Goal: Task Accomplishment & Management: Use online tool/utility

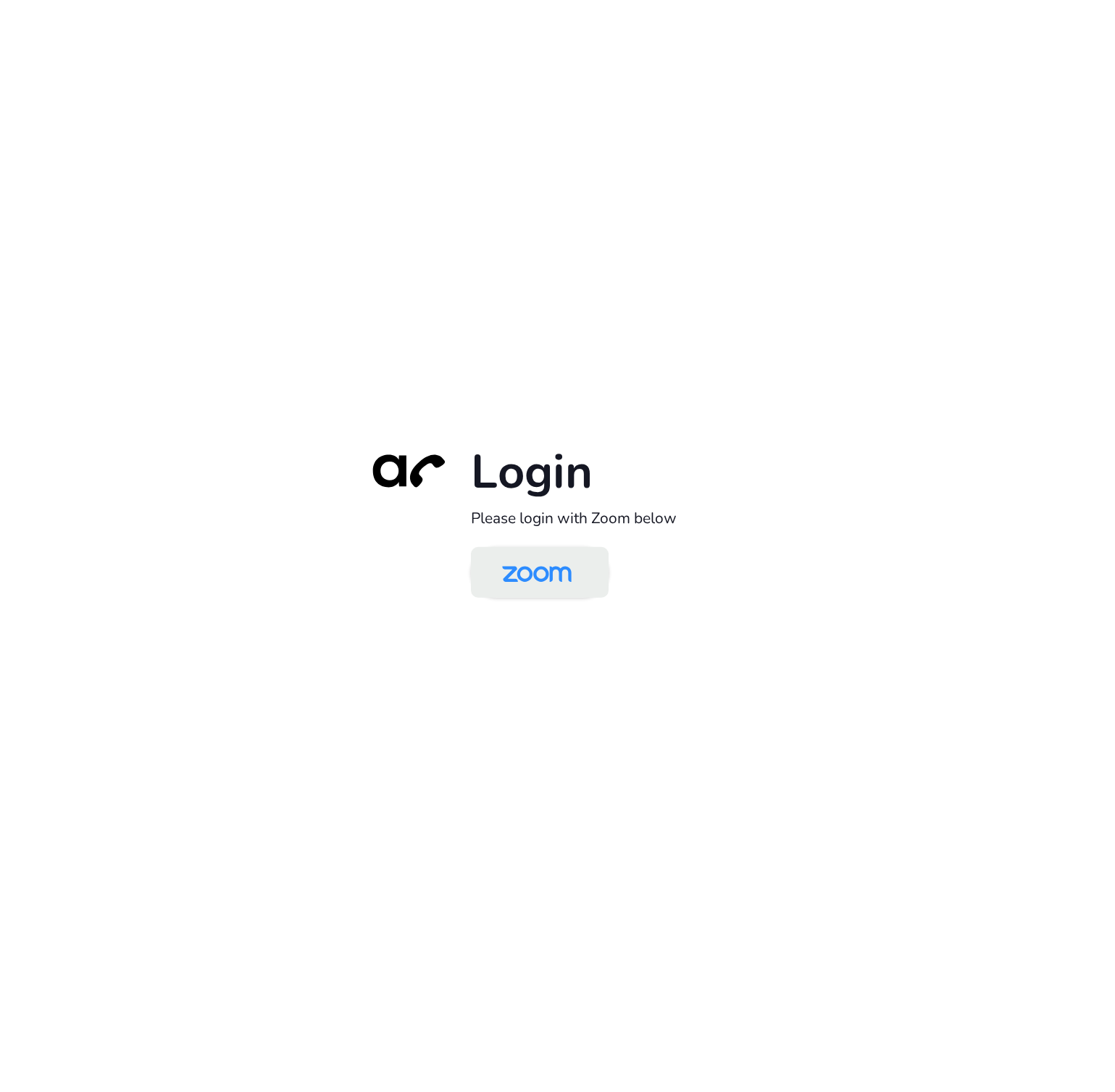
click at [541, 563] on img at bounding box center [536, 573] width 100 height 47
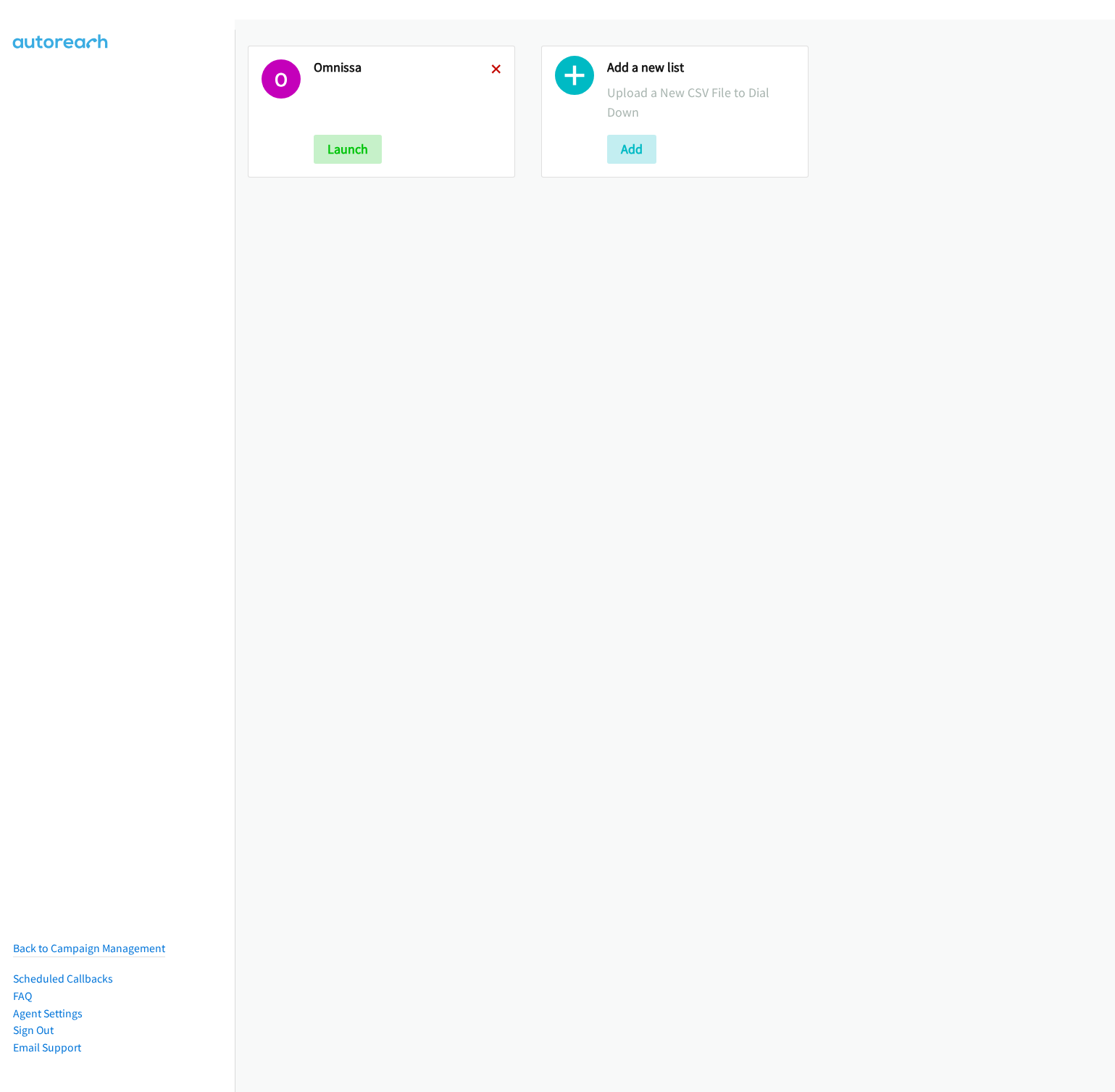
click at [491, 68] on icon at bounding box center [496, 70] width 10 height 10
click at [333, 148] on button "Add" at bounding box center [339, 149] width 49 height 29
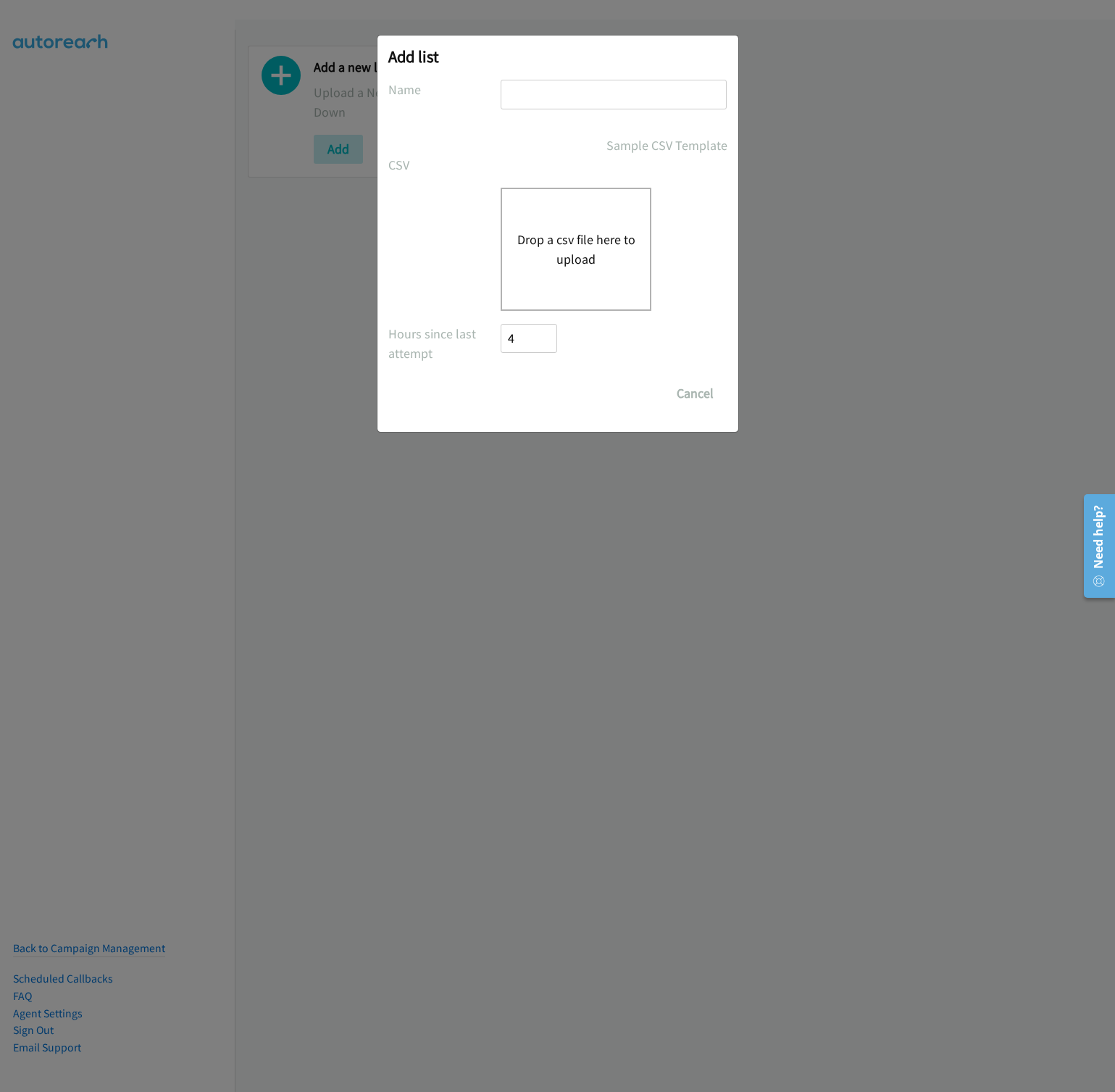
click at [567, 101] on input "text" at bounding box center [613, 94] width 226 height 30
type input "Lenovo"
click at [565, 251] on button "Drop a csv file here to upload" at bounding box center [576, 249] width 119 height 39
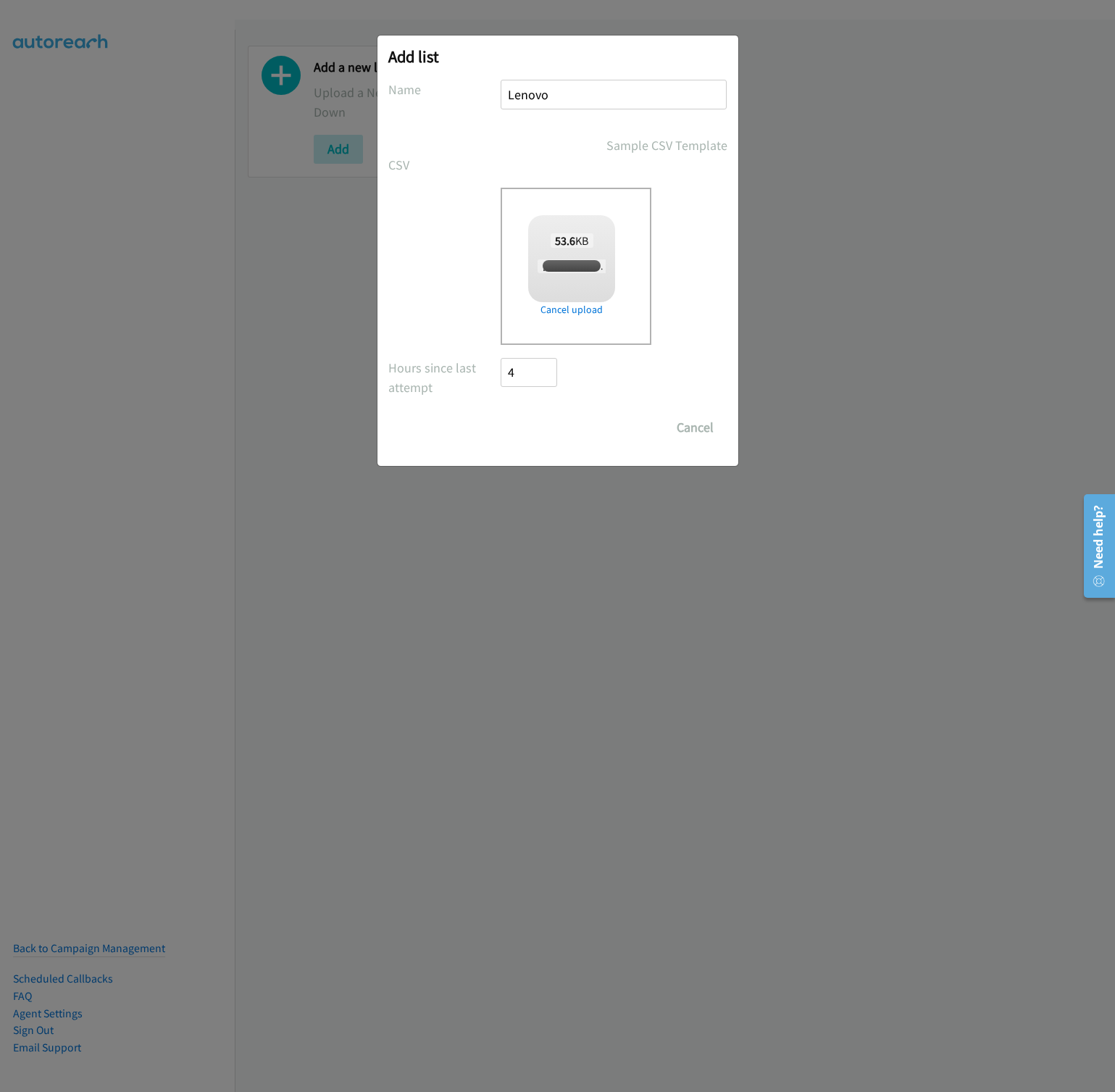
checkbox input "true"
click at [561, 418] on input "Save List" at bounding box center [539, 428] width 76 height 29
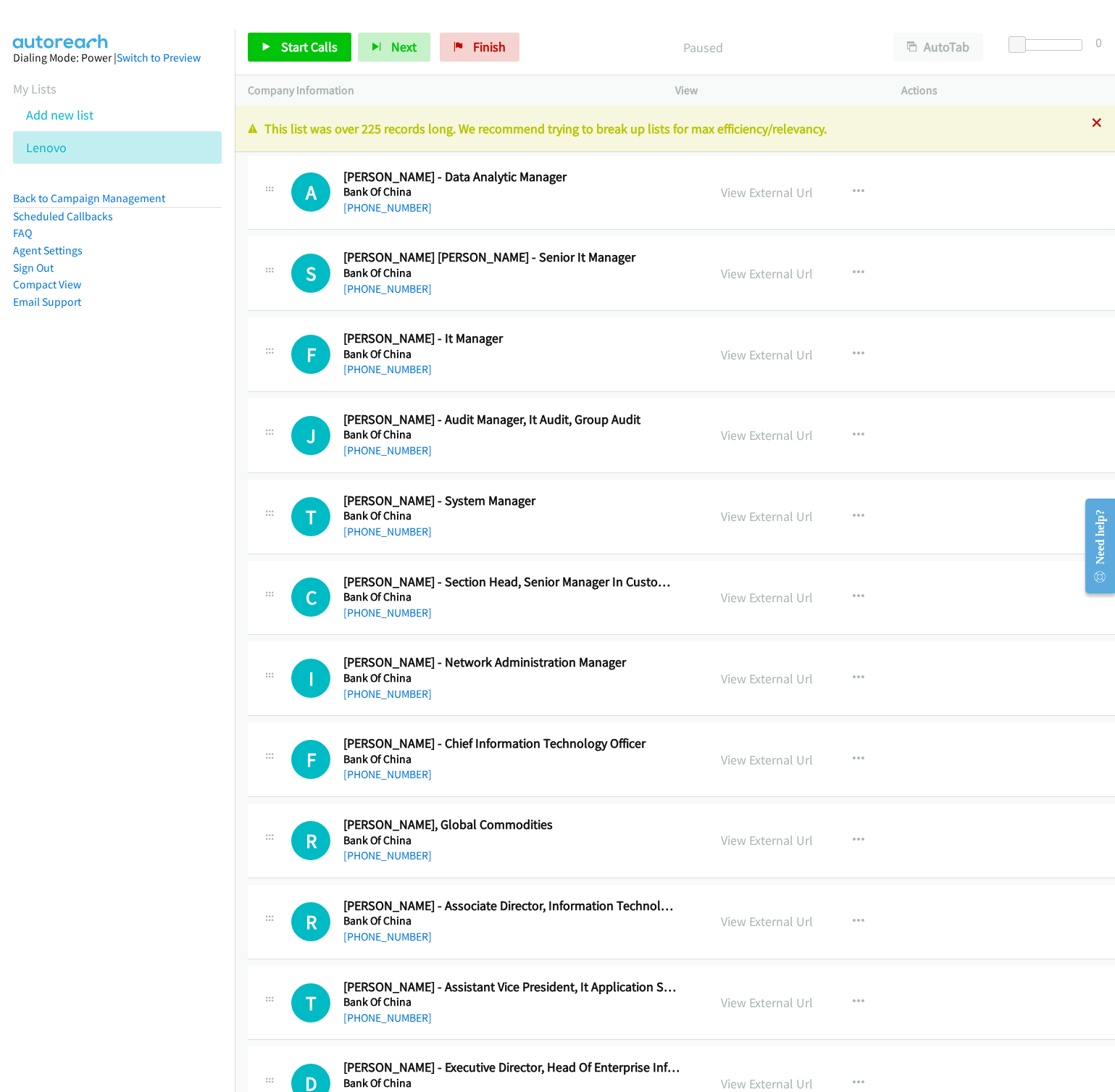
click at [1092, 120] on icon at bounding box center [1097, 124] width 10 height 10
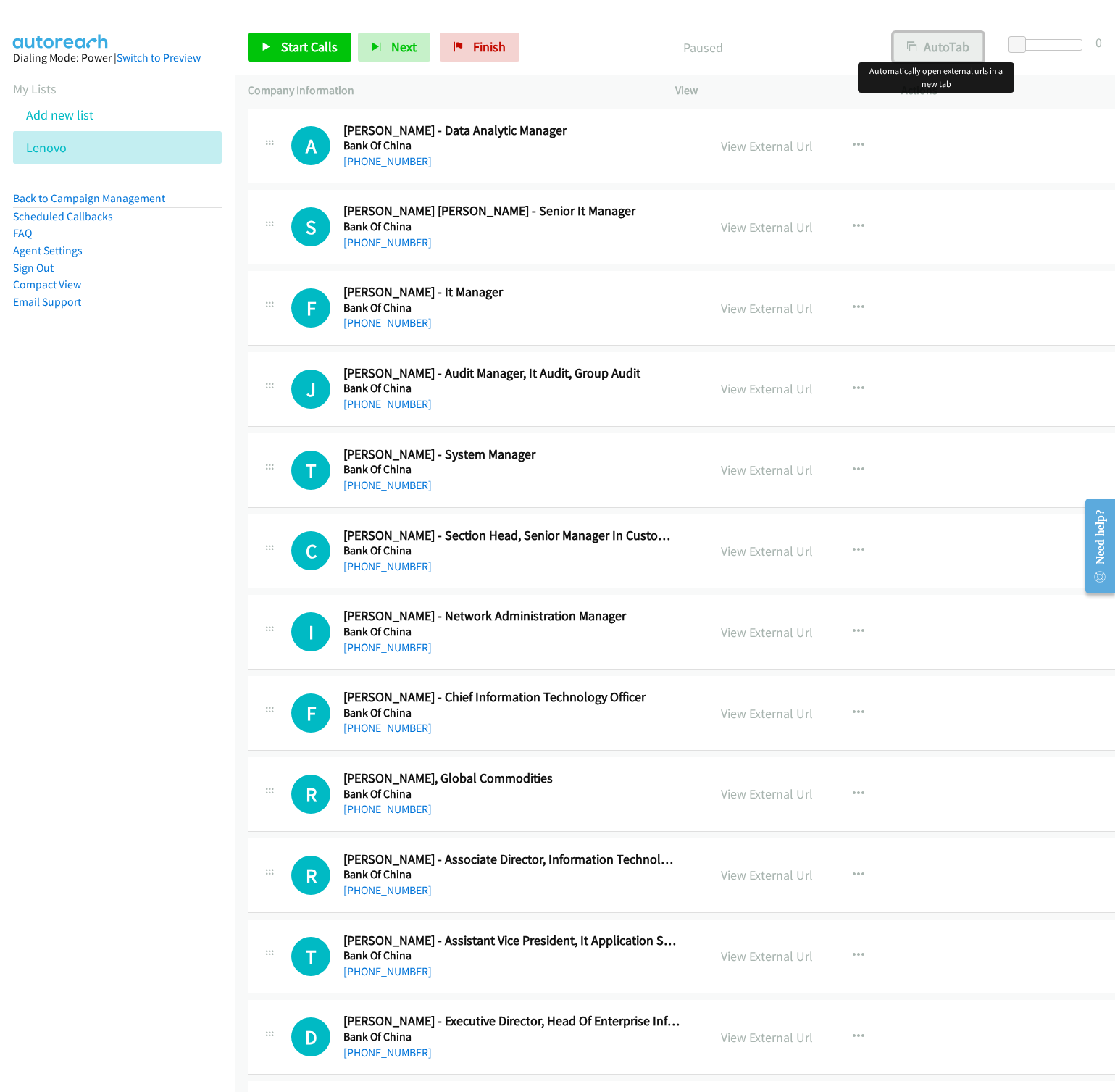
click at [954, 44] on button "AutoTab" at bounding box center [938, 47] width 90 height 29
click at [278, 59] on link "Start Calls" at bounding box center [299, 47] width 104 height 29
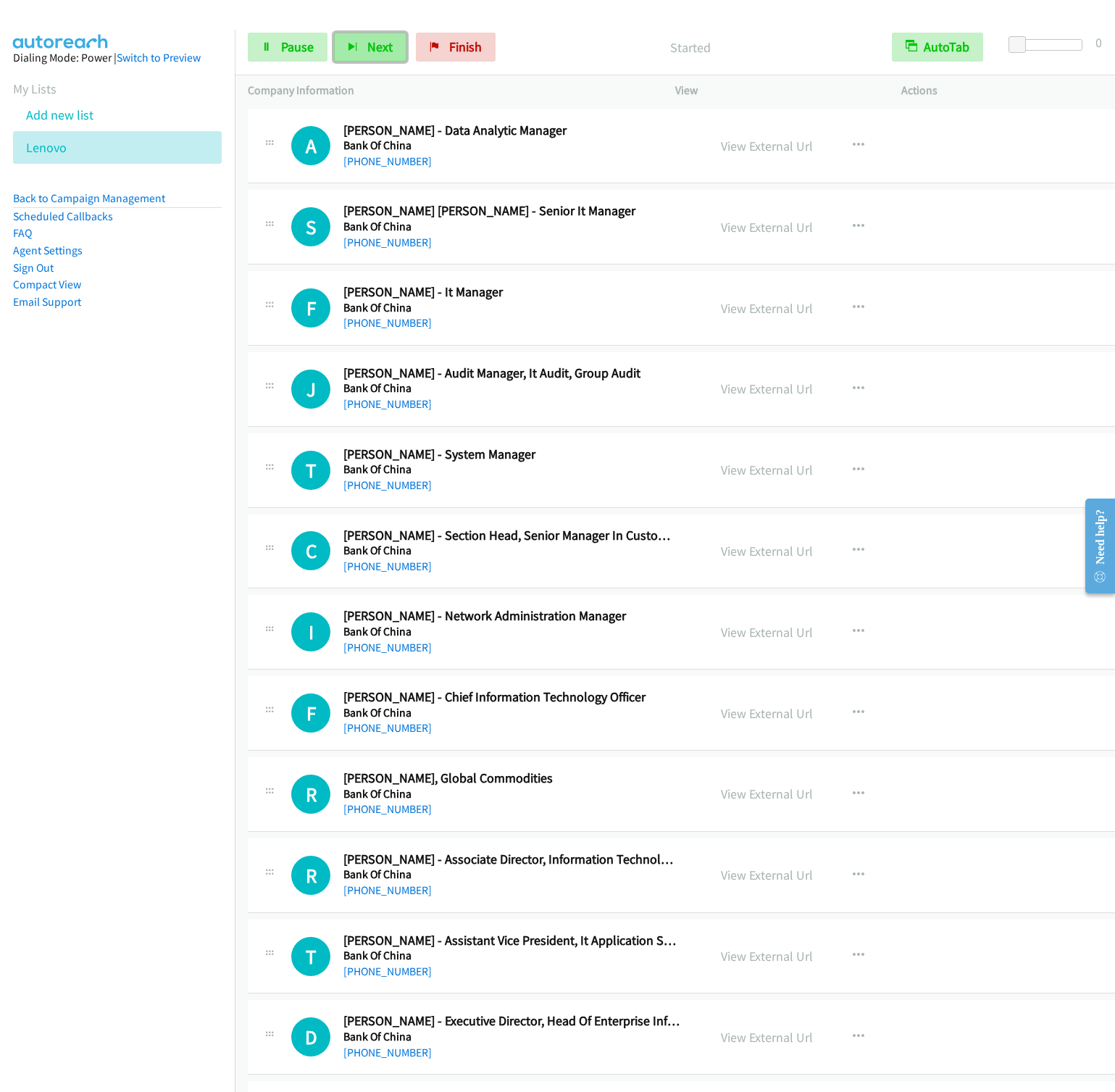
click at [392, 33] on button "Next" at bounding box center [370, 47] width 72 height 29
click at [334, 33] on button "Next" at bounding box center [370, 47] width 72 height 29
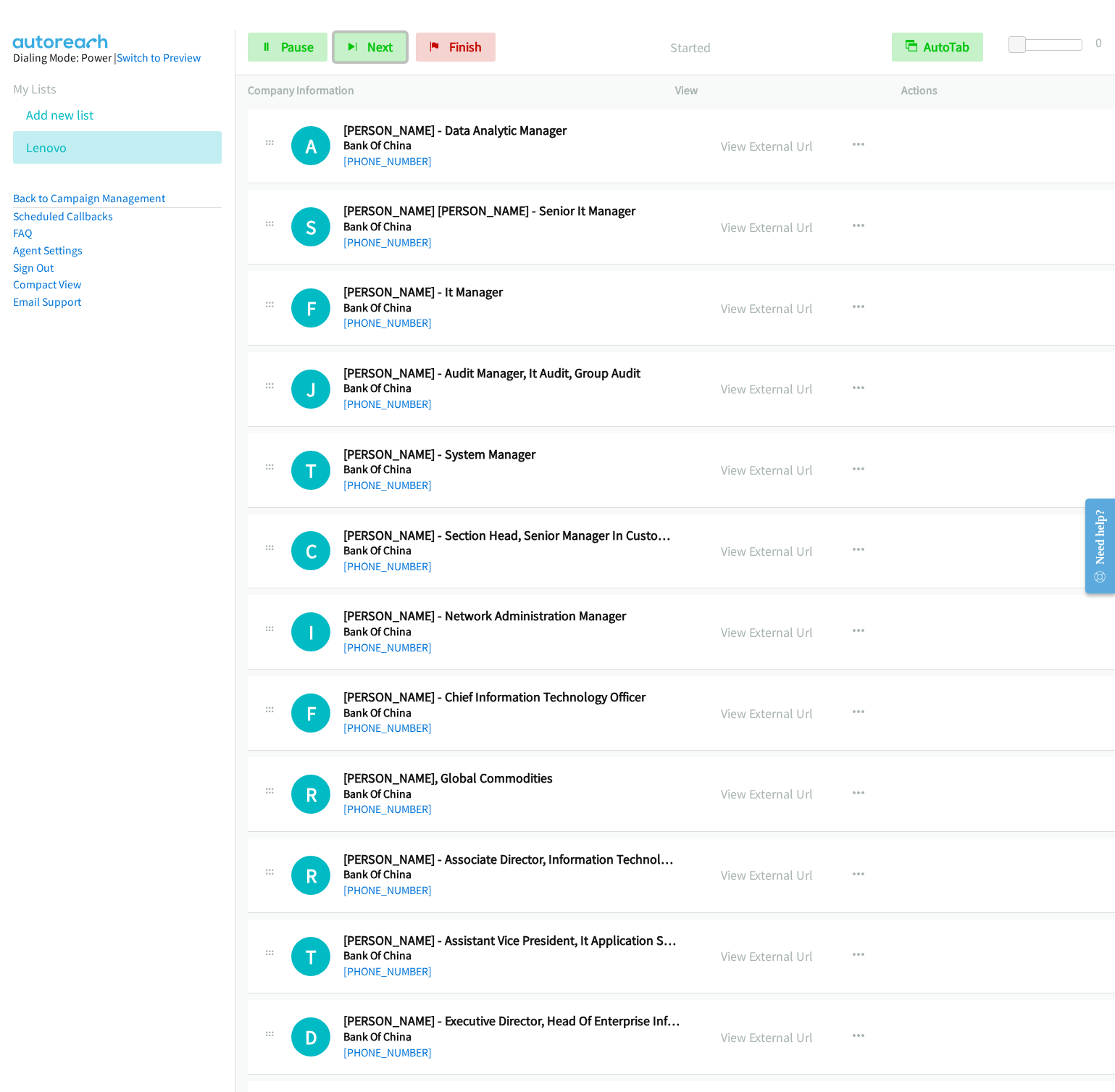
click at [334, 33] on button "Next" at bounding box center [370, 47] width 72 height 29
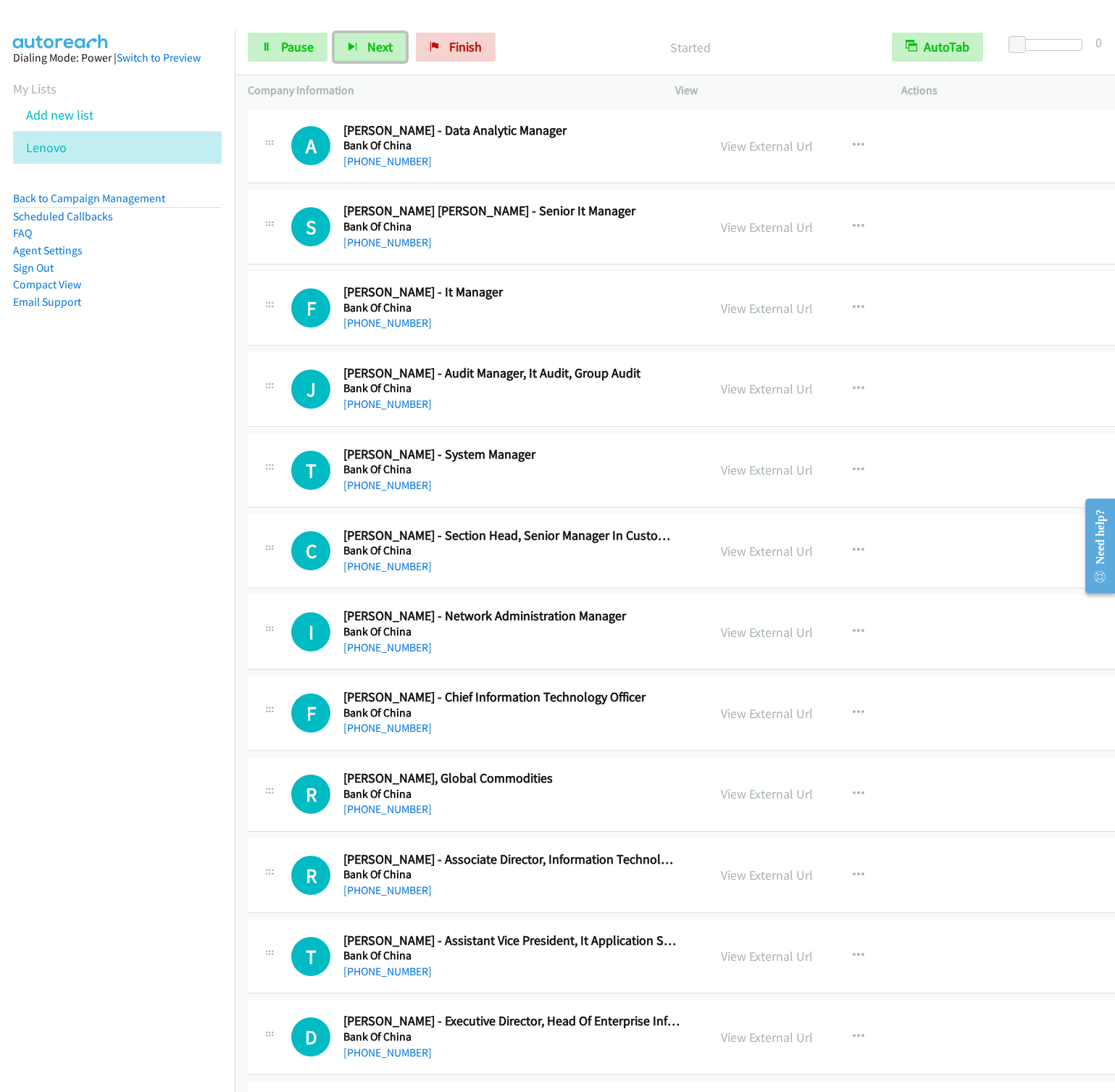
click at [334, 33] on button "Next" at bounding box center [370, 47] width 72 height 29
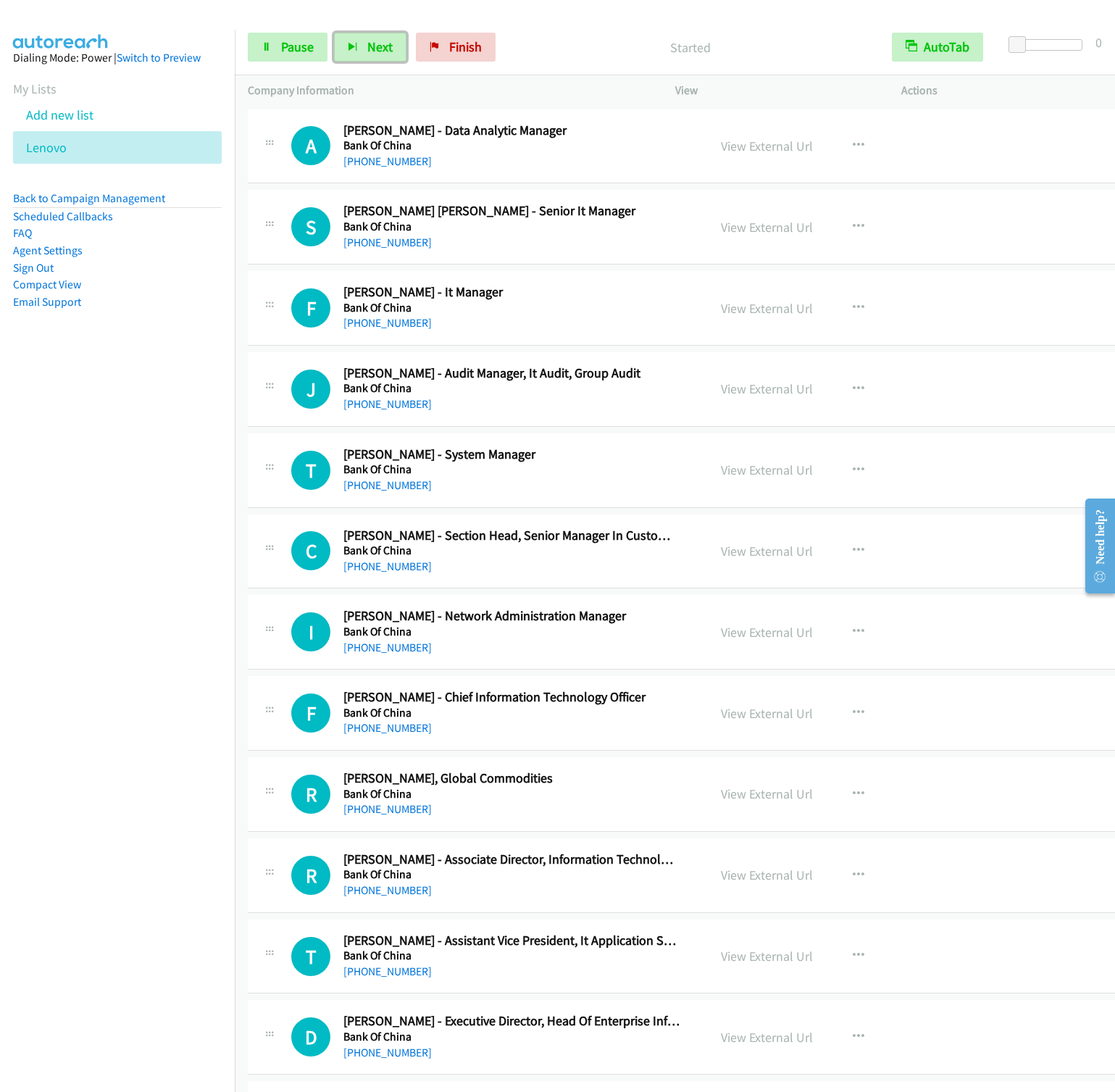
click at [334, 33] on button "Next" at bounding box center [370, 47] width 72 height 29
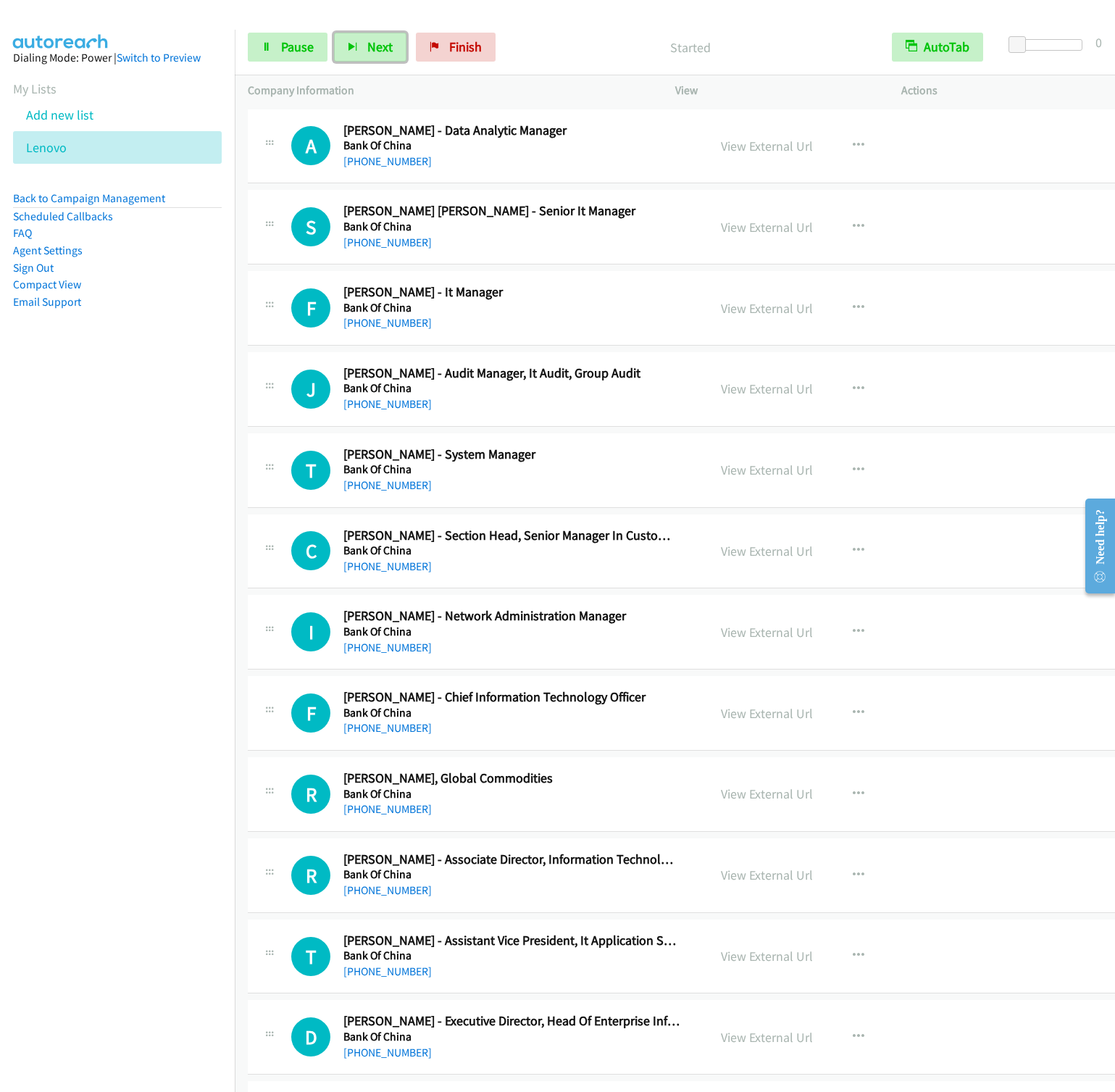
click at [334, 33] on button "Next" at bounding box center [370, 47] width 72 height 29
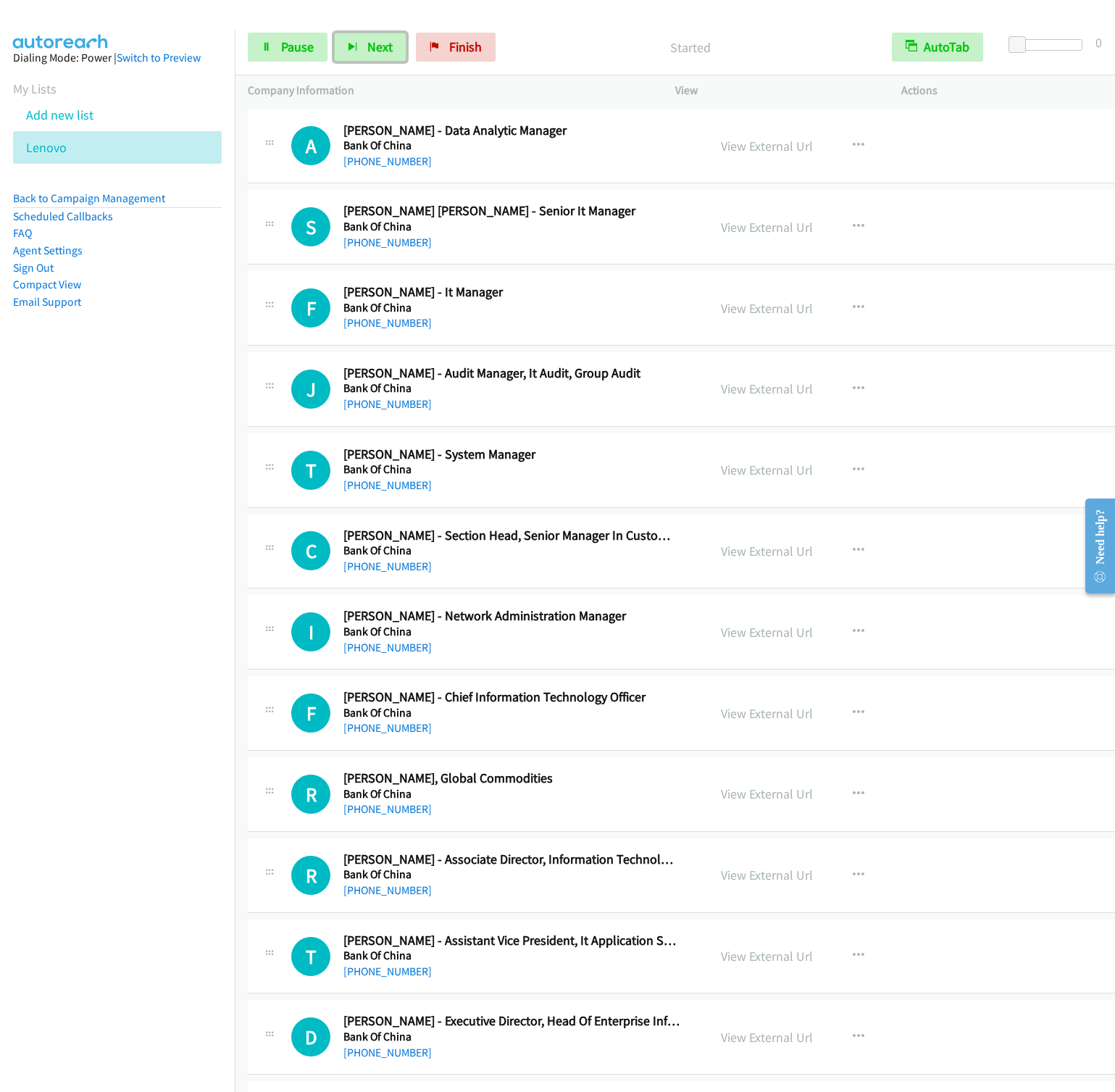
click at [334, 33] on button "Next" at bounding box center [370, 47] width 72 height 29
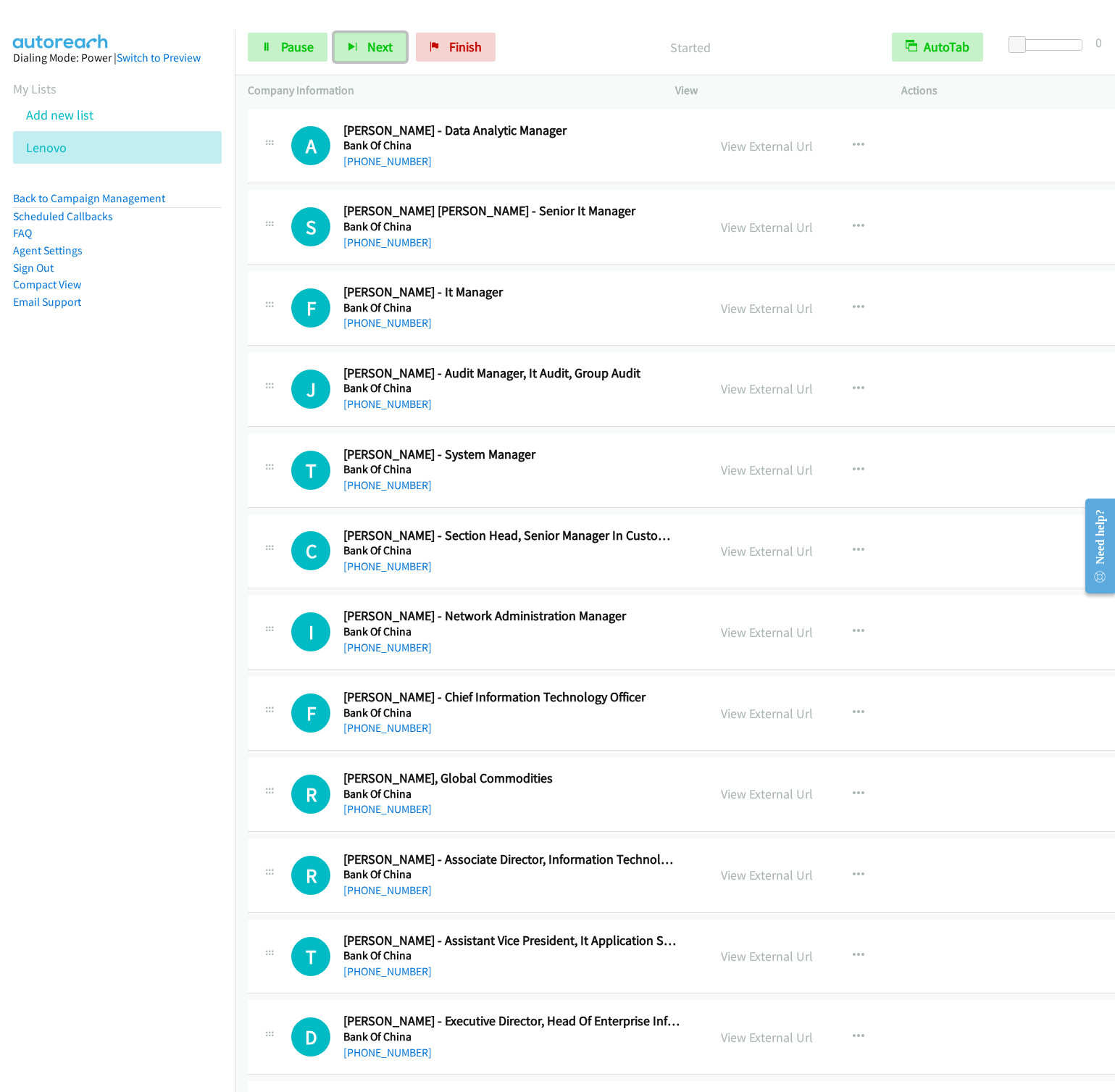
click at [334, 33] on button "Next" at bounding box center [370, 47] width 72 height 29
click at [357, 46] on icon "button" at bounding box center [353, 48] width 10 height 10
click at [334, 33] on button "Next" at bounding box center [370, 47] width 72 height 29
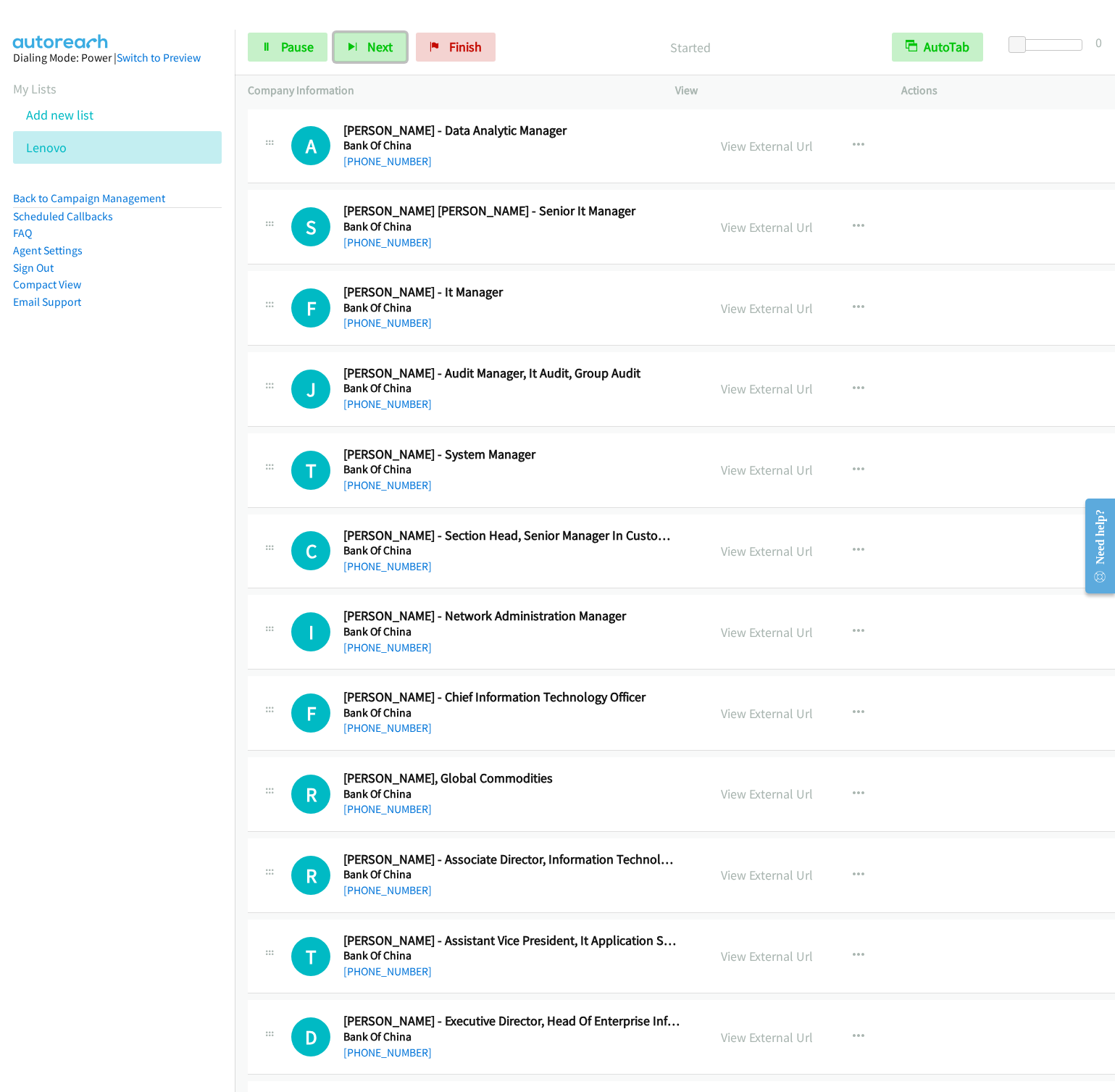
click at [334, 33] on button "Next" at bounding box center [370, 47] width 72 height 29
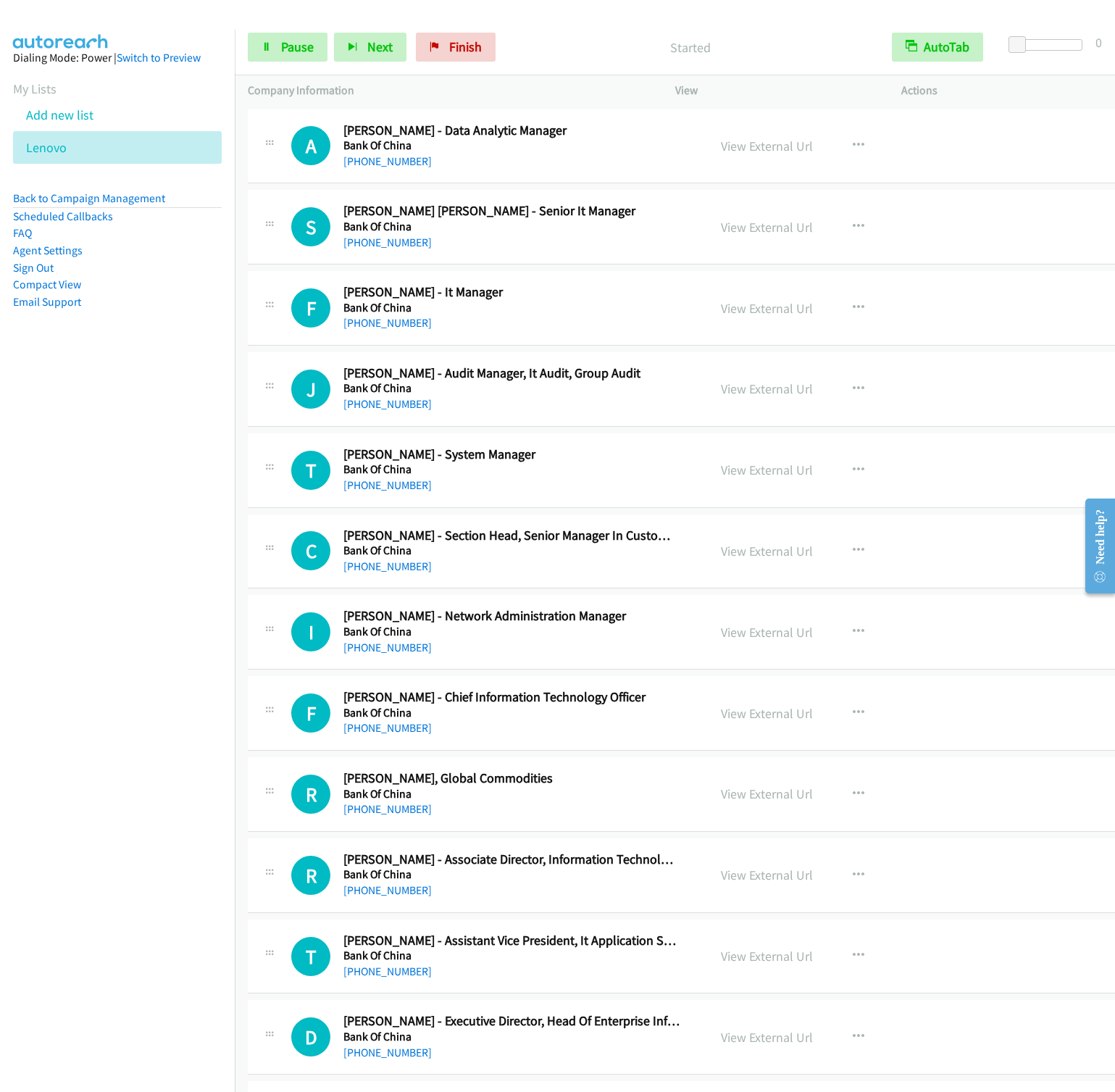
click at [151, 472] on nav "Dialing Mode: Power | Switch to Preview My Lists Add new list Lenovo Back to Ca…" at bounding box center [117, 576] width 236 height 1092
click at [368, 50] on span "Next" at bounding box center [380, 46] width 25 height 17
click at [334, 33] on button "Next" at bounding box center [370, 47] width 72 height 29
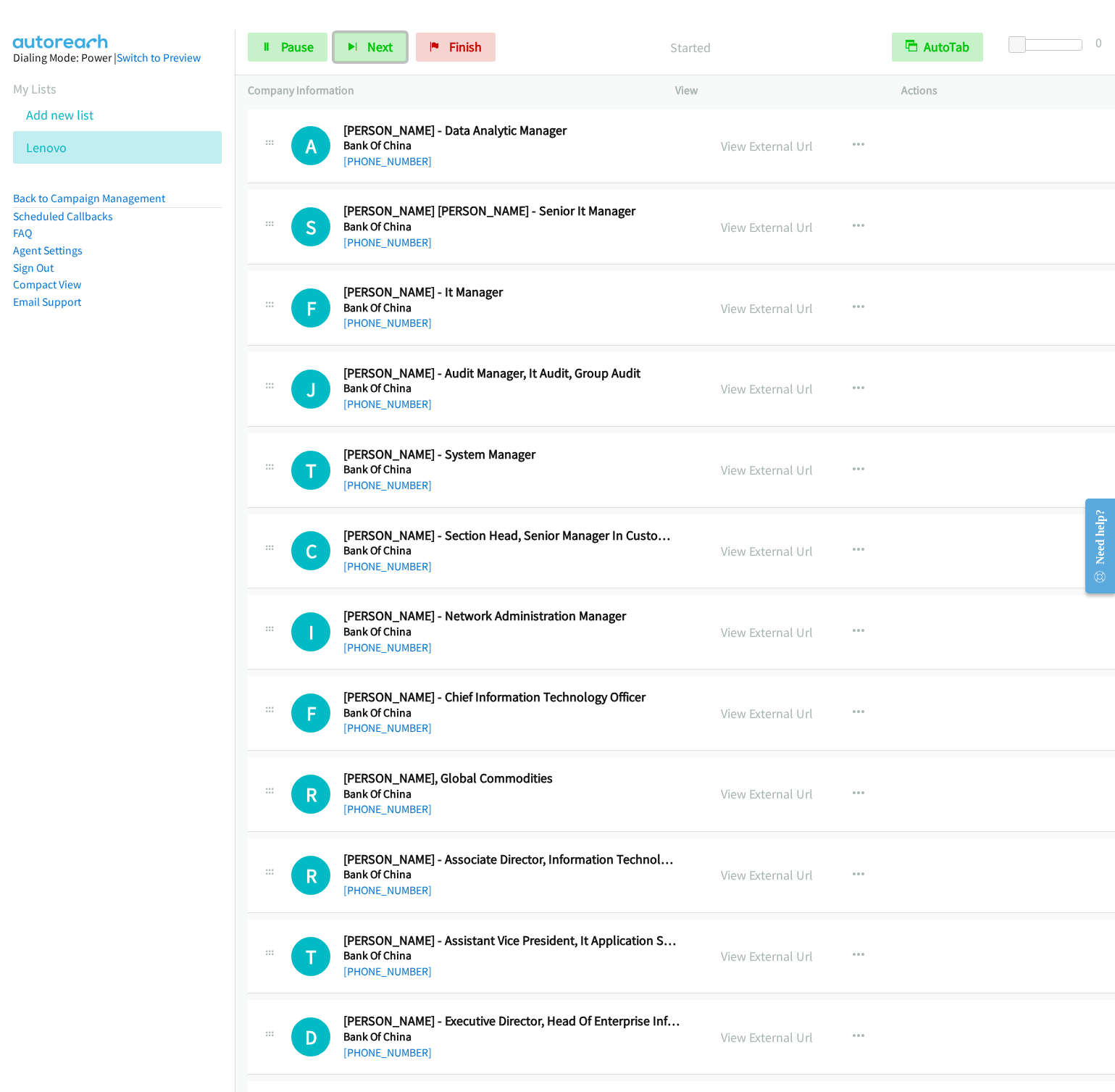
click at [334, 33] on button "Next" at bounding box center [370, 47] width 72 height 29
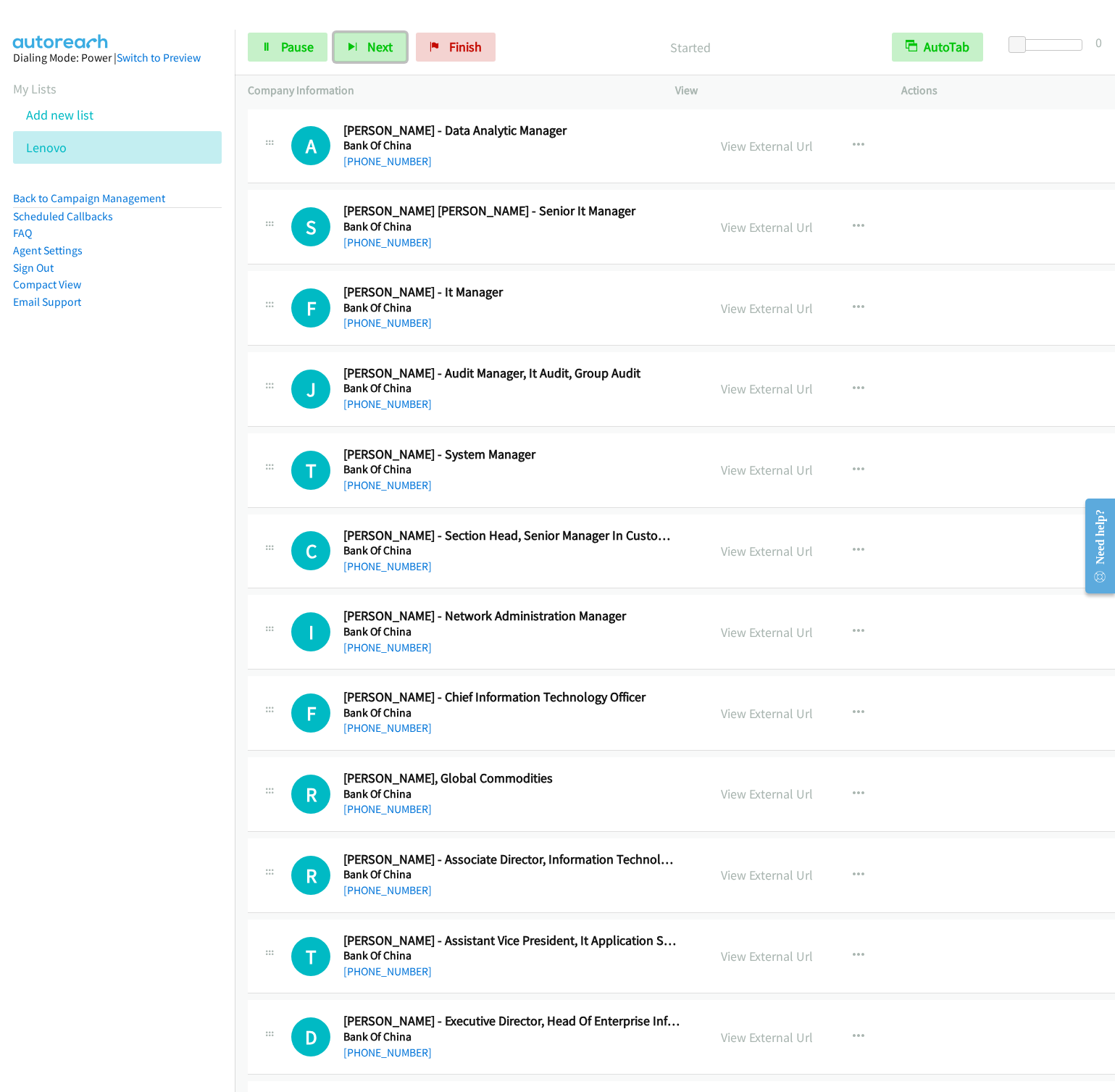
click at [334, 33] on button "Next" at bounding box center [370, 47] width 72 height 29
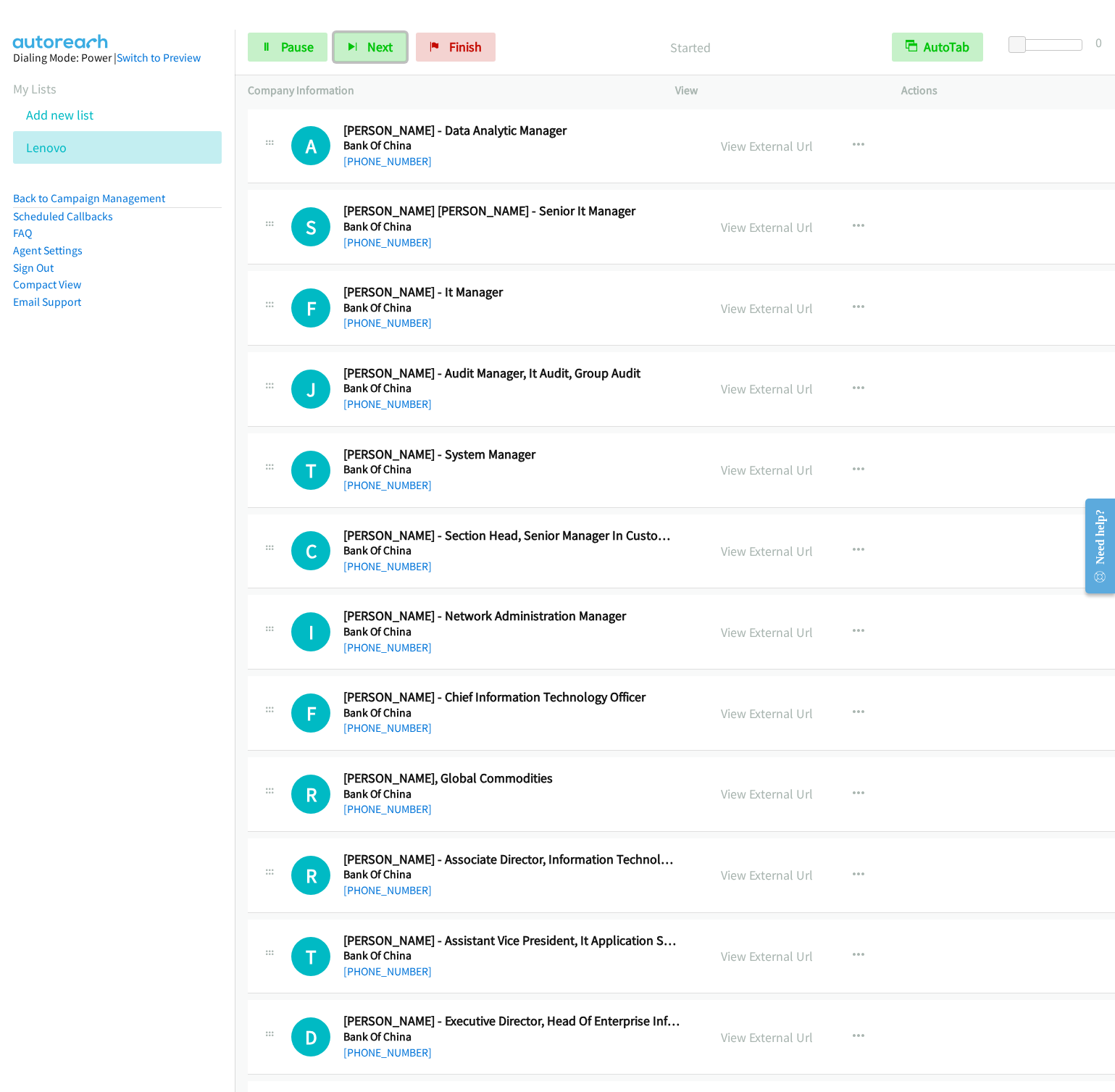
click at [334, 33] on button "Next" at bounding box center [370, 47] width 72 height 29
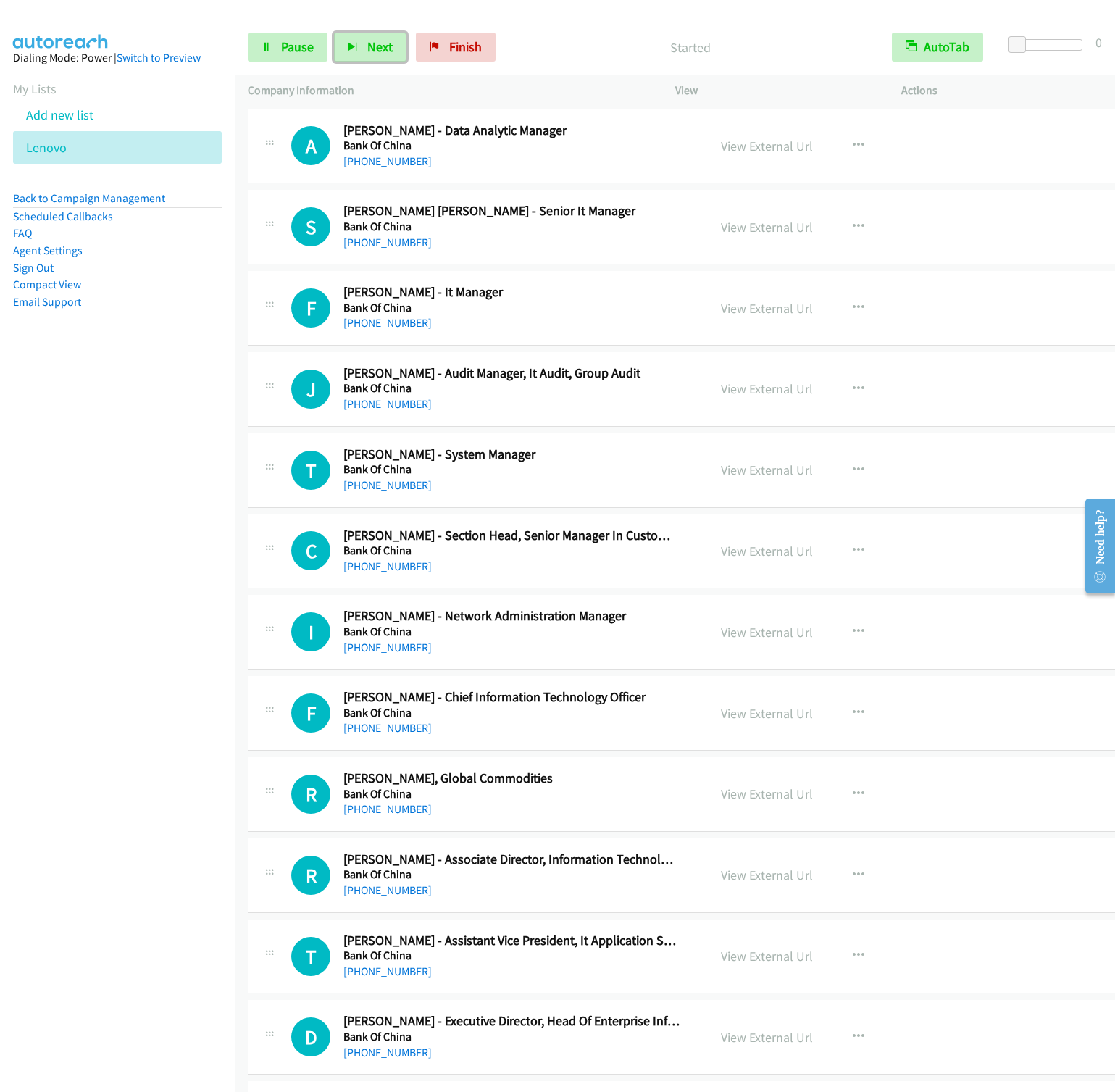
click at [334, 33] on button "Next" at bounding box center [370, 47] width 72 height 29
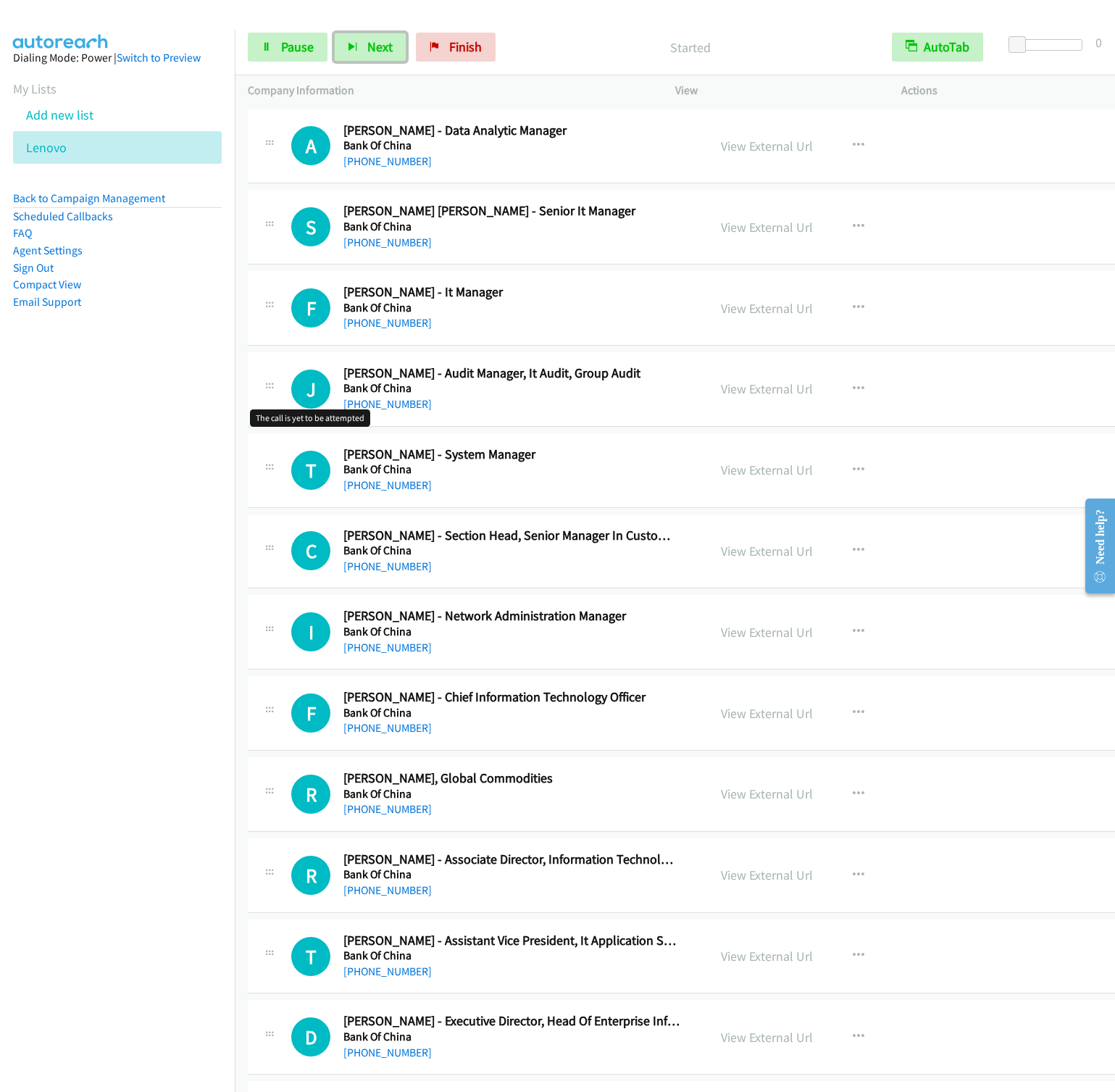
click at [334, 33] on button "Next" at bounding box center [370, 47] width 72 height 29
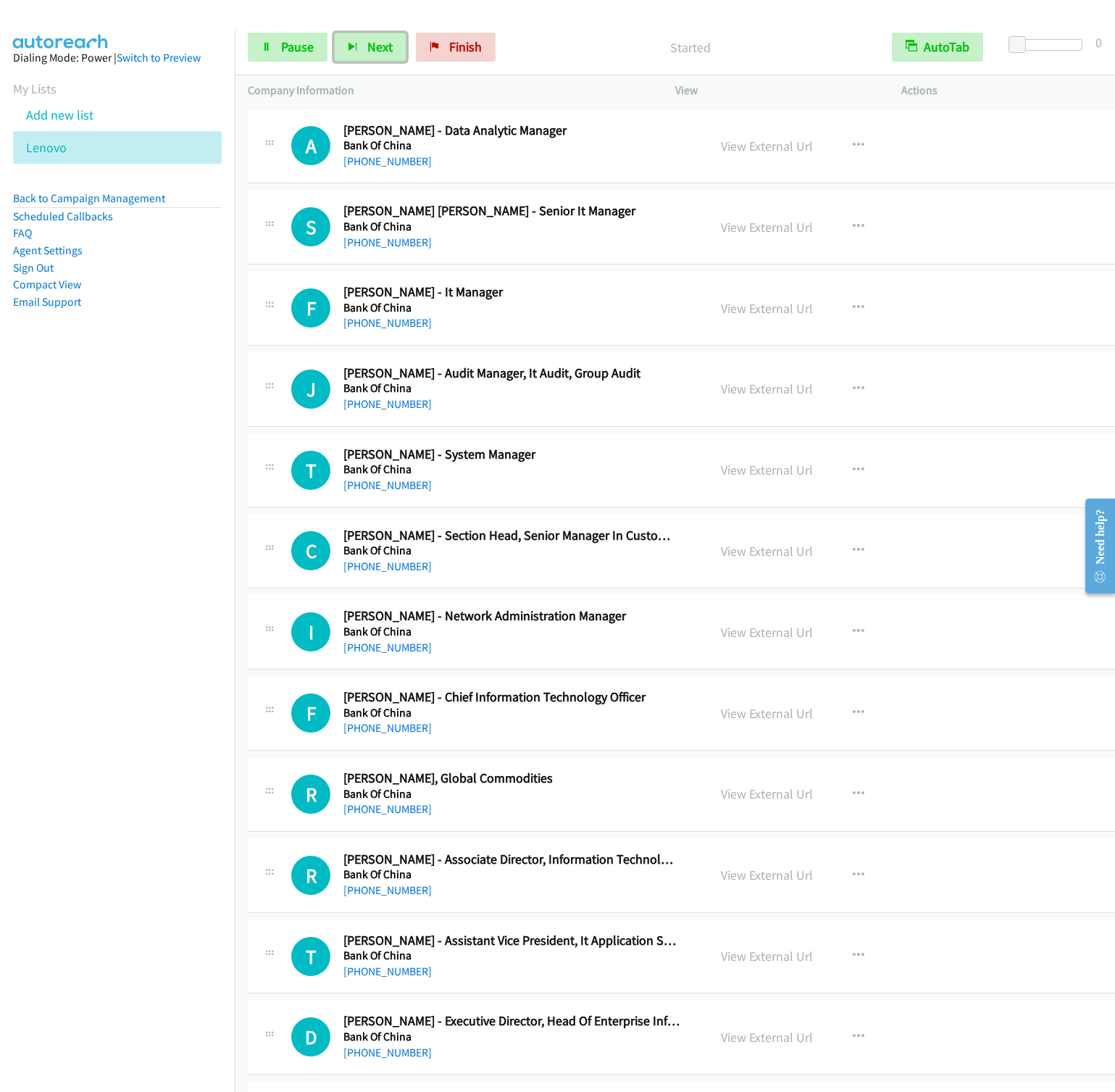
click at [334, 33] on button "Next" at bounding box center [370, 47] width 72 height 29
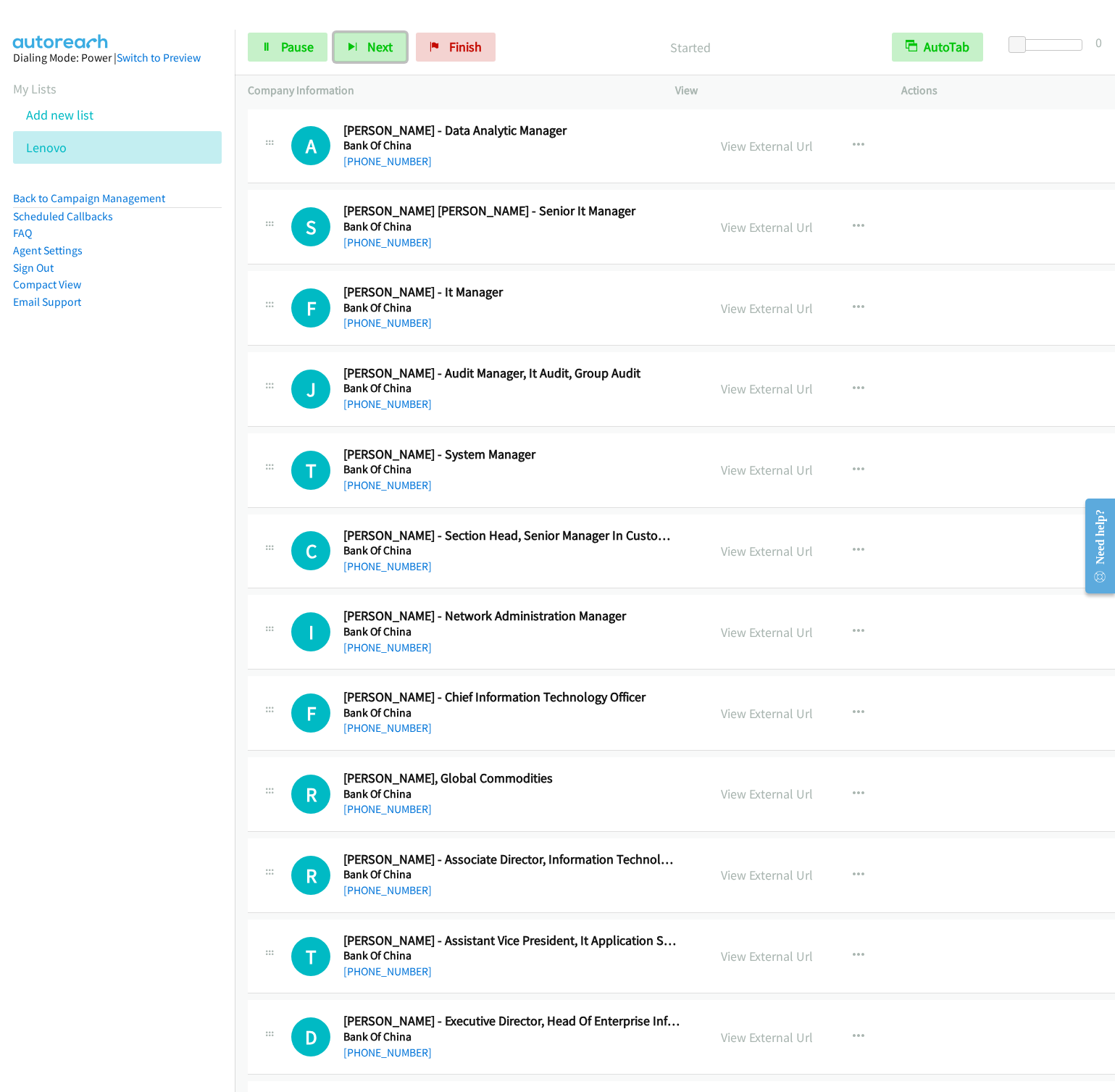
click at [334, 33] on button "Next" at bounding box center [370, 47] width 72 height 29
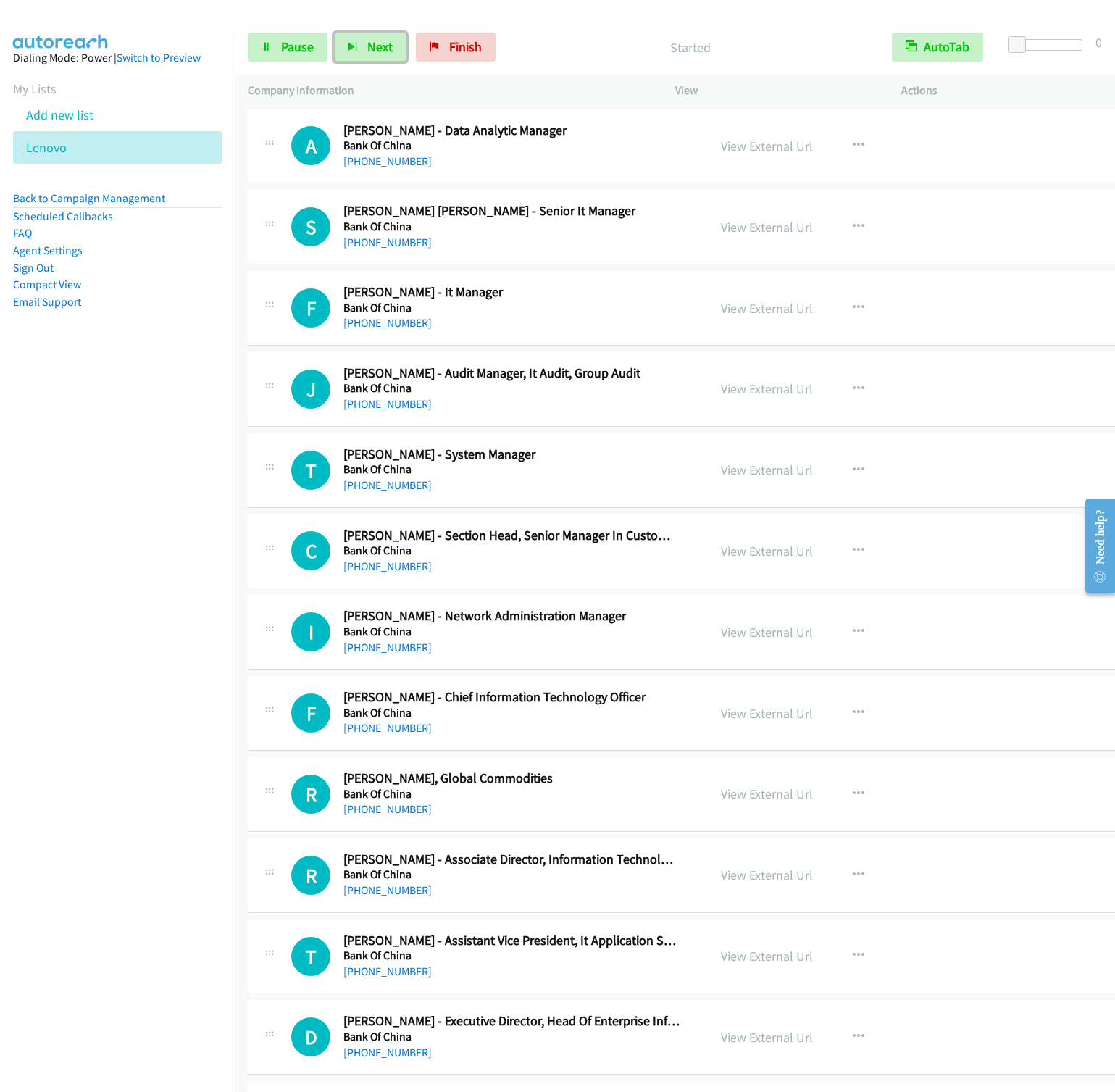
click at [334, 33] on button "Next" at bounding box center [370, 47] width 72 height 29
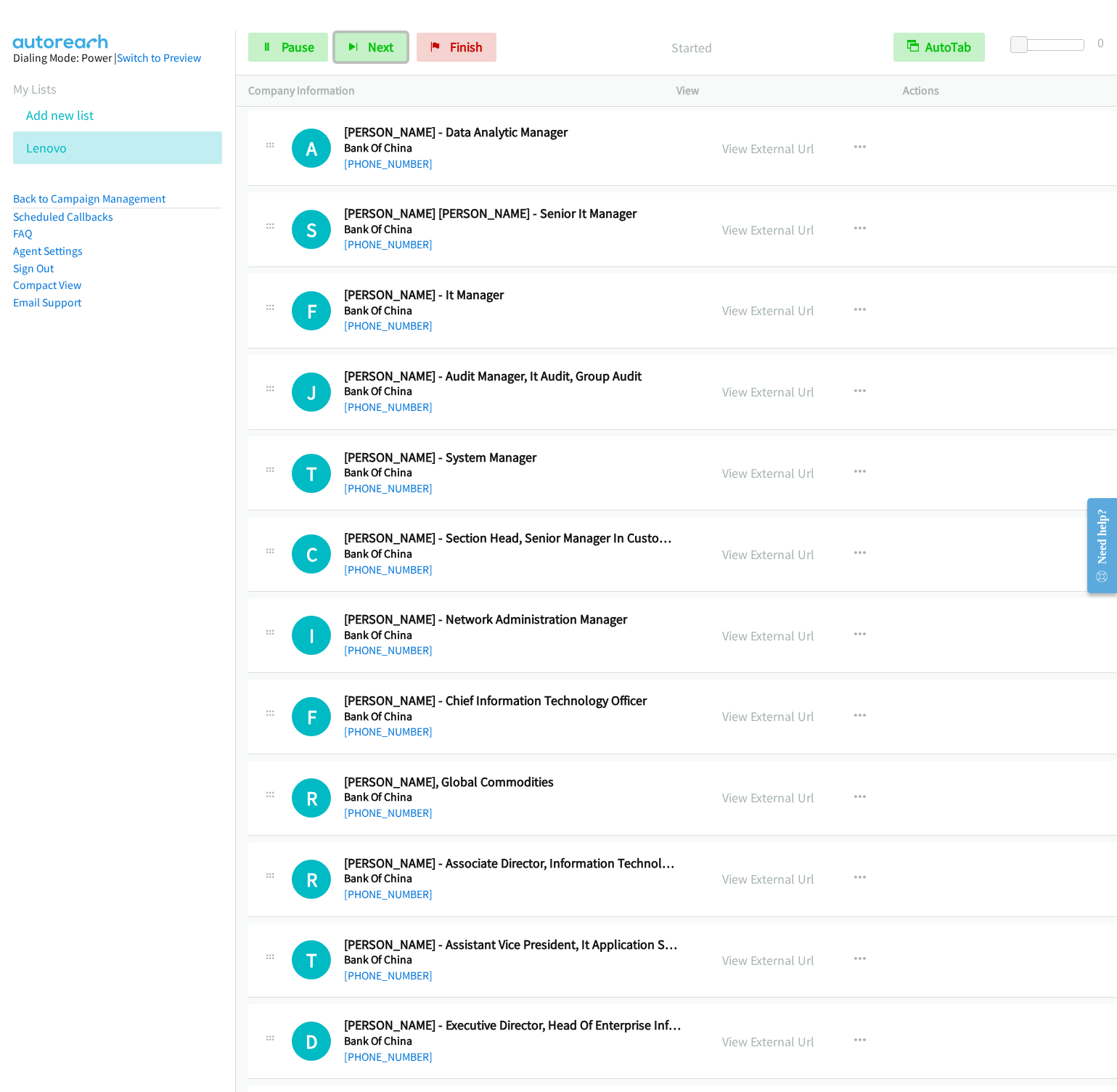
click at [335, 33] on button "Next" at bounding box center [371, 47] width 73 height 29
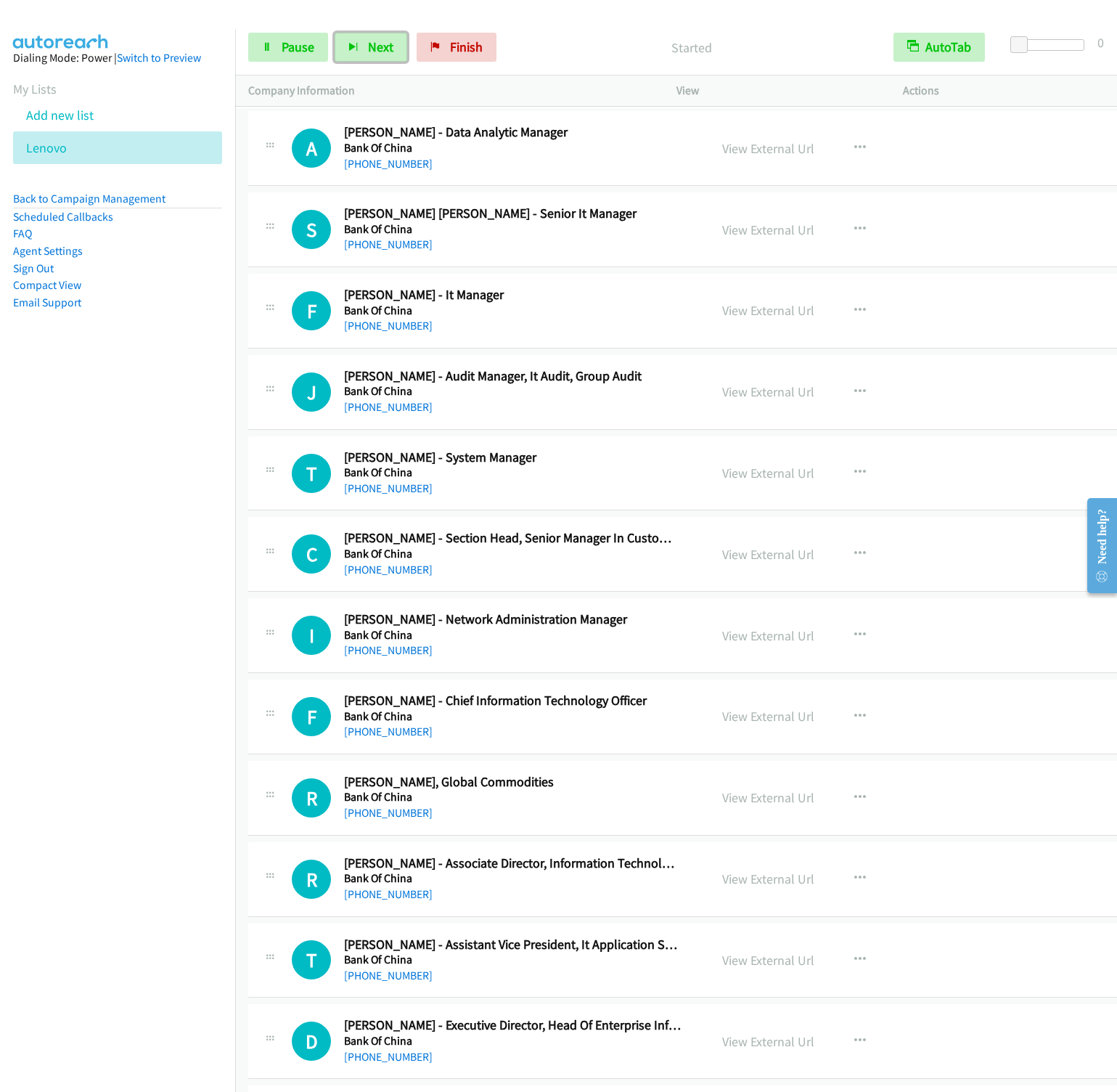
click at [335, 33] on button "Next" at bounding box center [371, 47] width 73 height 29
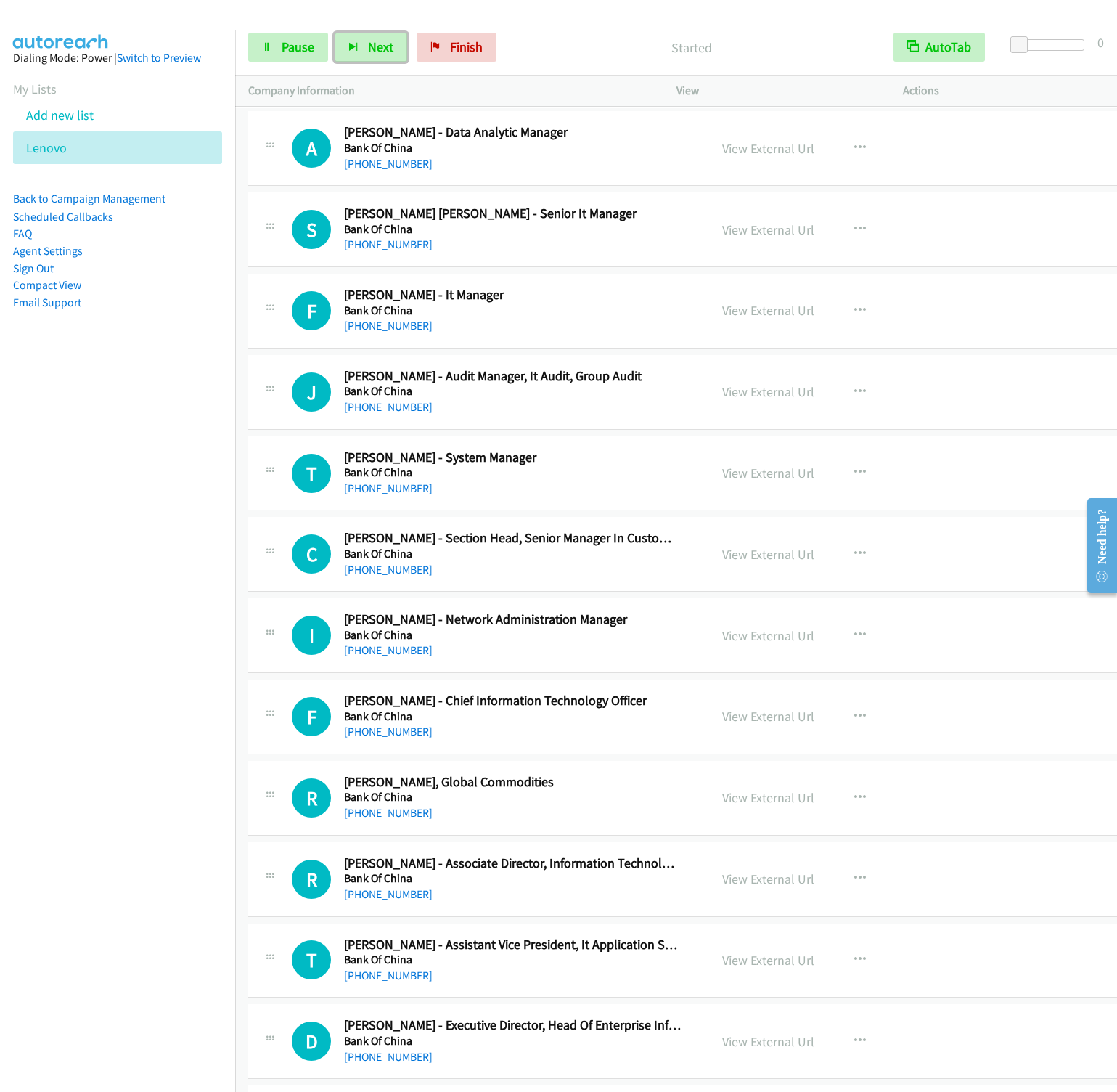
click at [335, 33] on button "Next" at bounding box center [371, 47] width 73 height 29
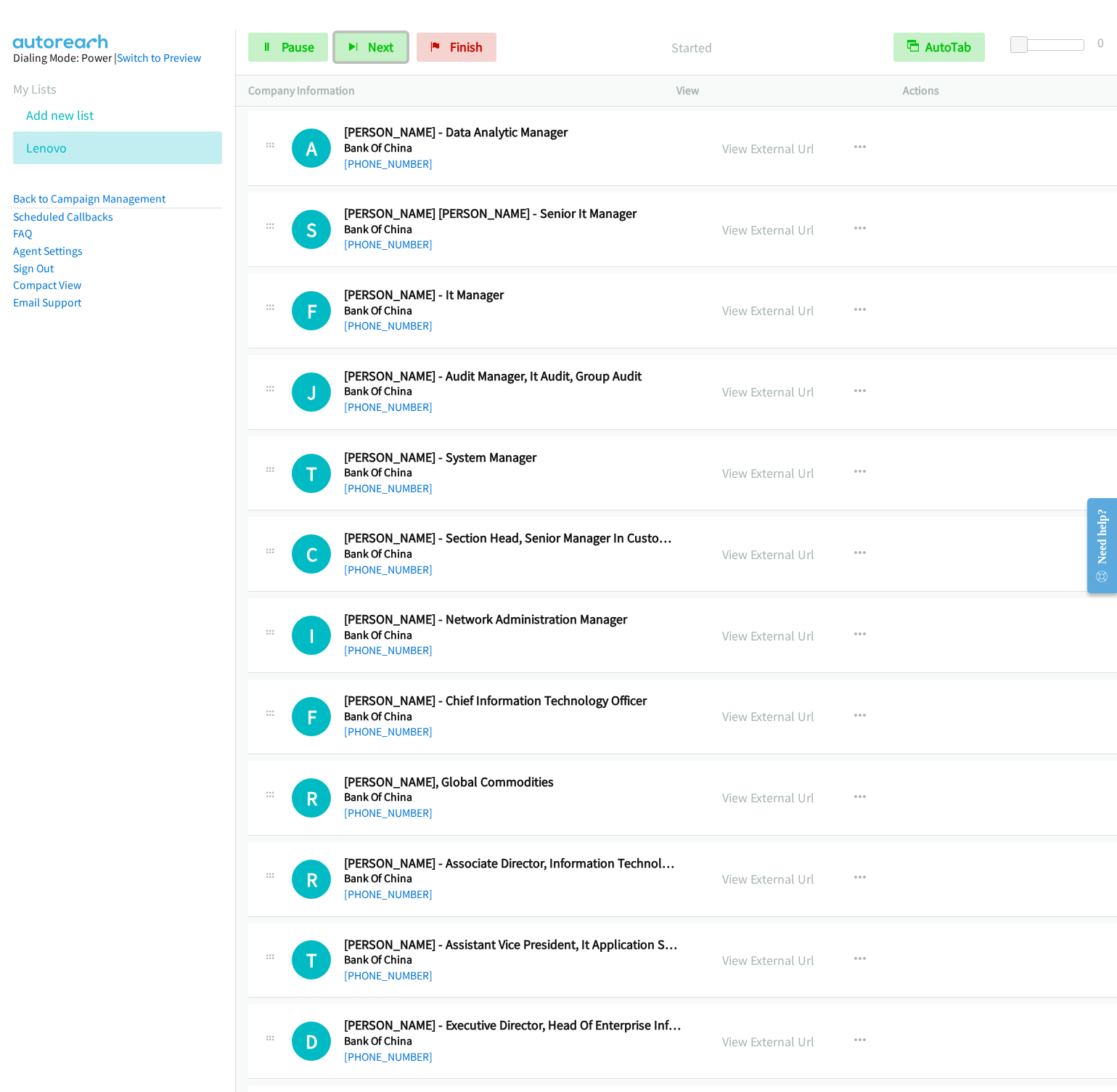
click at [335, 33] on button "Next" at bounding box center [371, 47] width 73 height 29
